Goal: Use online tool/utility: Utilize a website feature to perform a specific function

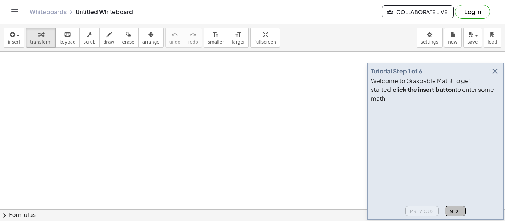
click at [455, 212] on span "Next" at bounding box center [455, 212] width 11 height 6
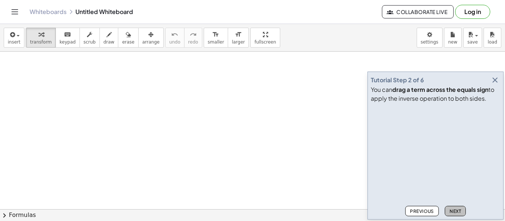
click at [455, 212] on span "Next" at bounding box center [455, 212] width 11 height 6
click at [497, 82] on icon "button" at bounding box center [495, 80] width 9 height 9
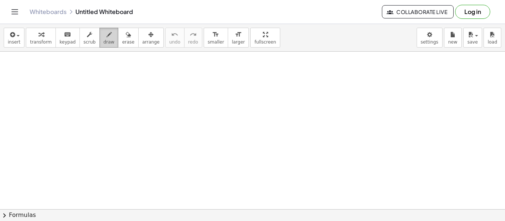
click at [104, 43] on span "draw" at bounding box center [109, 42] width 11 height 5
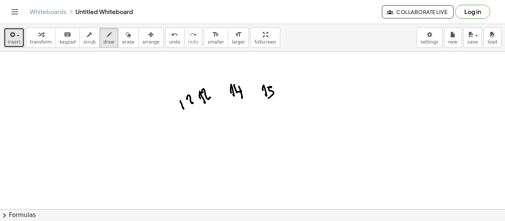
click at [20, 43] on button "insert" at bounding box center [14, 38] width 21 height 20
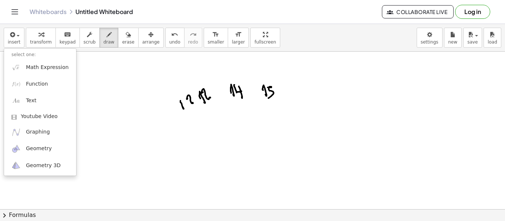
click at [16, 12] on icon "Toggle navigation" at bounding box center [15, 12] width 6 height 4
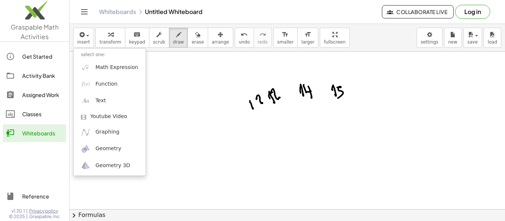
click at [261, 10] on div "Whiteboards Untitled Whiteboard" at bounding box center [240, 11] width 283 height 7
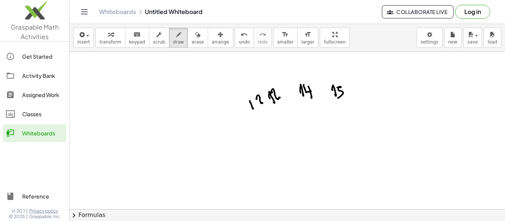
click at [96, 10] on div "Whiteboards Untitled Whiteboard Collaborate Live Log in" at bounding box center [287, 12] width 418 height 24
click at [83, 10] on icon "Toggle navigation" at bounding box center [84, 11] width 9 height 9
